Goal: Task Accomplishment & Management: Use online tool/utility

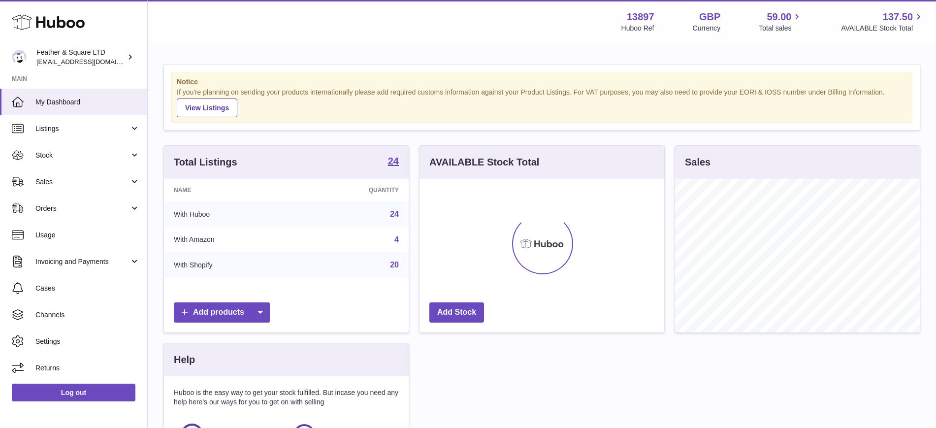
scroll to position [154, 245]
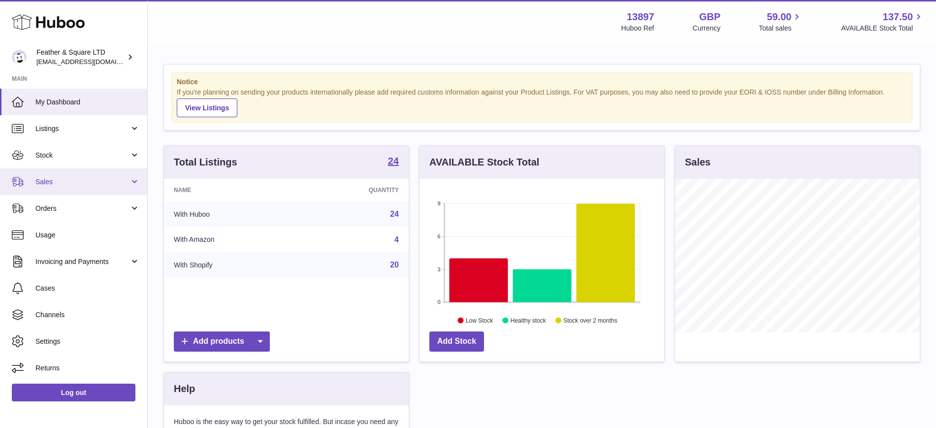
click at [77, 184] on span "Sales" at bounding box center [82, 181] width 94 height 9
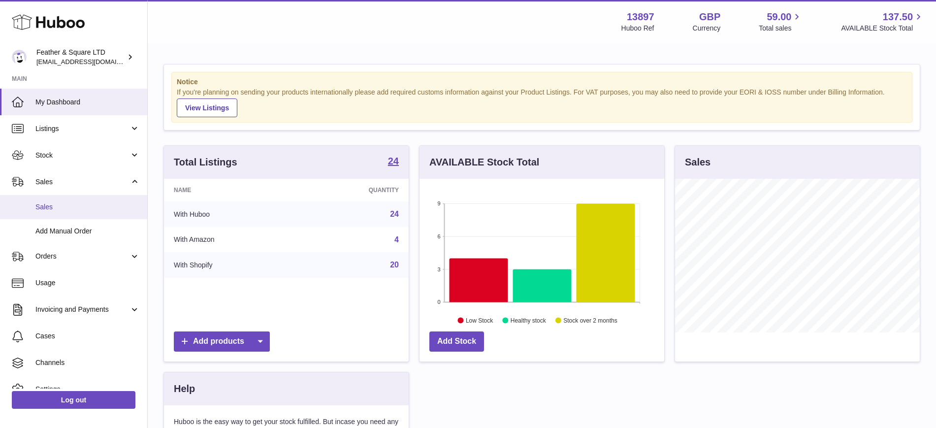
click at [66, 211] on span "Sales" at bounding box center [87, 206] width 104 height 9
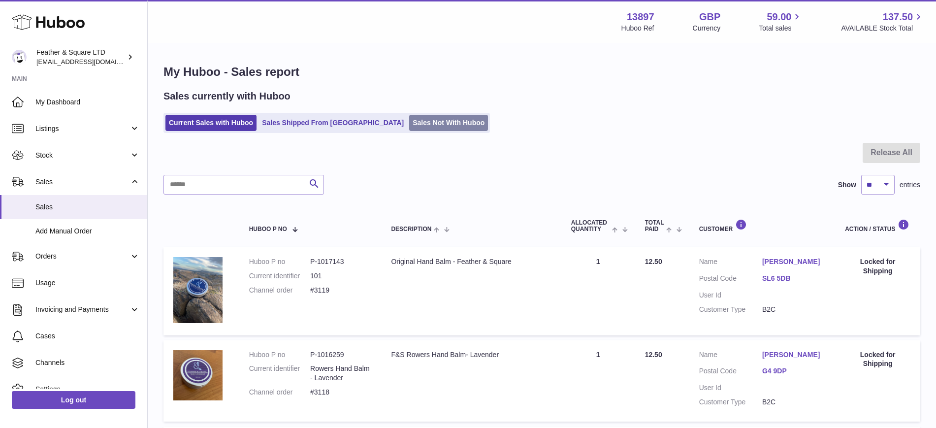
click at [409, 117] on link "Sales Not With Huboo" at bounding box center [448, 123] width 79 height 16
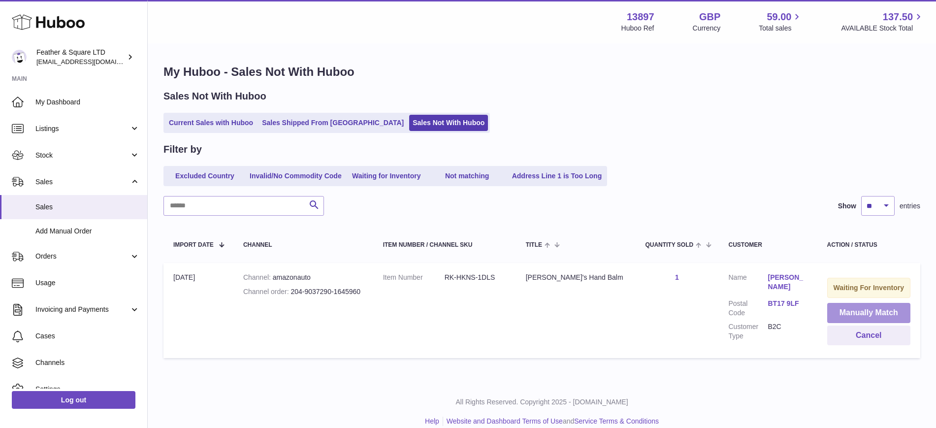
click at [843, 311] on button "Manually Match" at bounding box center [869, 313] width 84 height 20
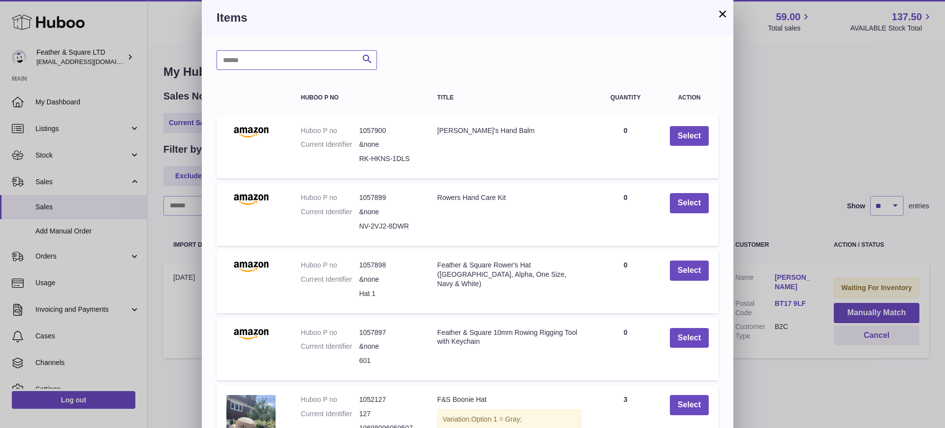
click at [278, 57] on input "text" at bounding box center [297, 60] width 160 height 20
type input "********"
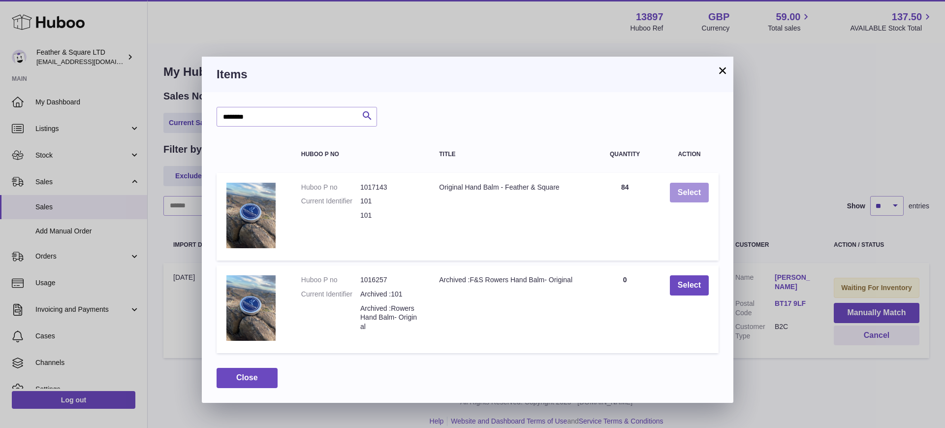
click at [686, 186] on button "Select" at bounding box center [689, 193] width 39 height 20
